Goal: Navigation & Orientation: Find specific page/section

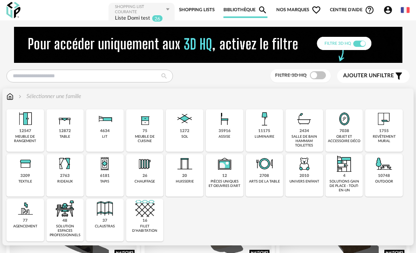
click at [235, 214] on div "Close icon 12547 meuble de rangement 12872 table 4634 lit 75 meuble de cuisine …" at bounding box center [208, 175] width 404 height 132
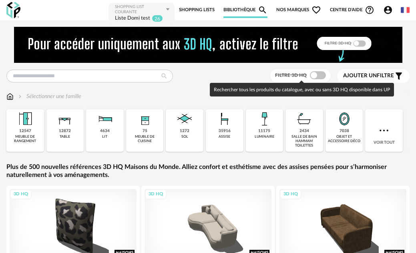
click at [323, 73] on span at bounding box center [318, 75] width 16 height 8
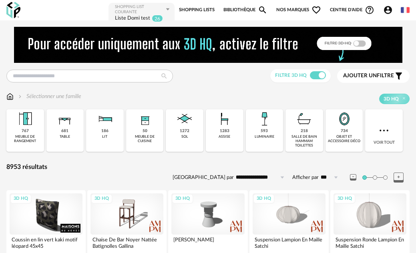
click at [179, 11] on link "Shopping Lists" at bounding box center [197, 10] width 36 height 16
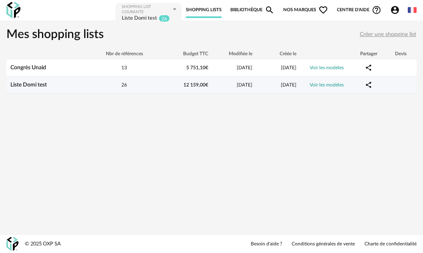
click at [32, 89] on td "Liste Domi test" at bounding box center [47, 85] width 82 height 17
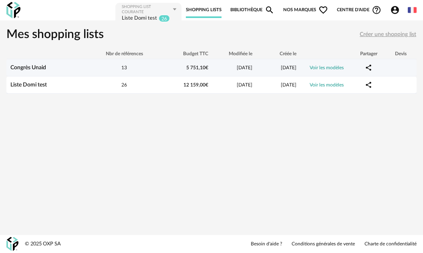
click at [32, 68] on link "Congrès Unaid" at bounding box center [28, 68] width 36 height 6
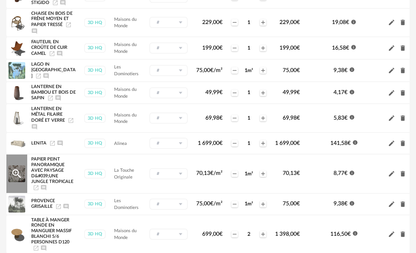
scroll to position [160, 0]
